Goal: Task Accomplishment & Management: Use online tool/utility

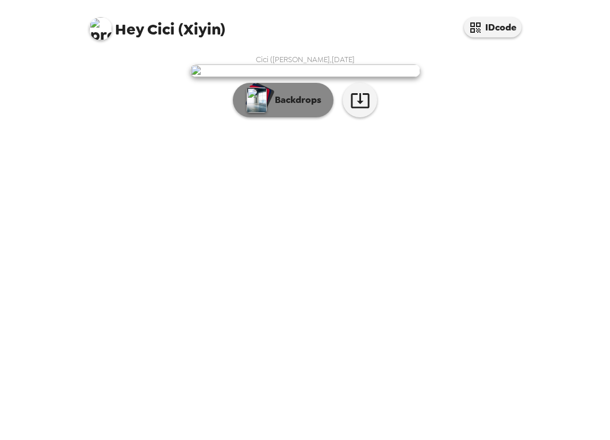
click at [257, 113] on img "button" at bounding box center [257, 99] width 20 height 25
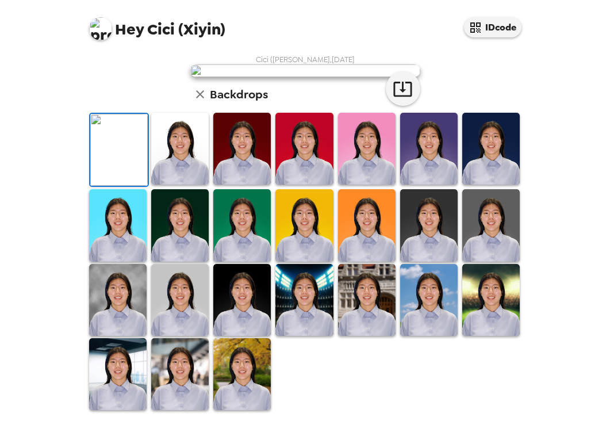
scroll to position [89, 0]
click at [185, 185] on img at bounding box center [180, 149] width 58 height 72
